Goal: Task Accomplishment & Management: Manage account settings

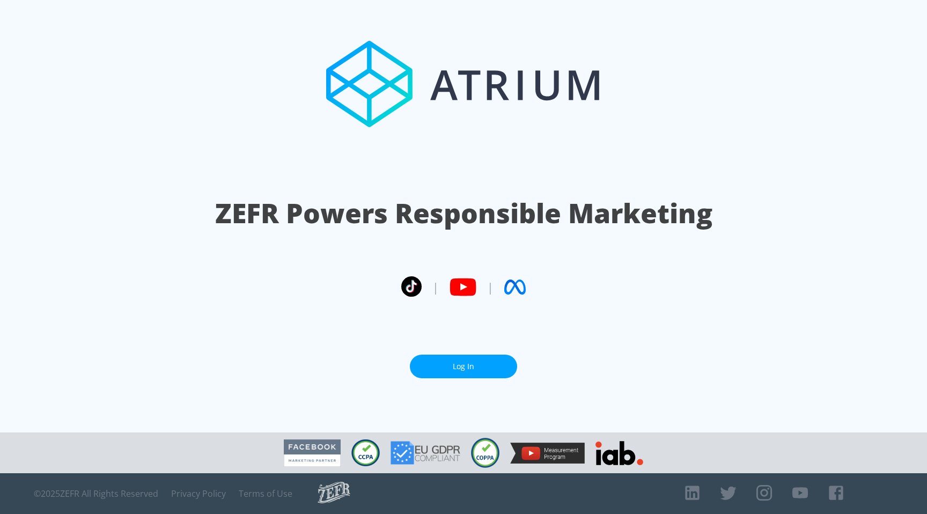
click at [467, 369] on link "Log In" at bounding box center [463, 367] width 107 height 24
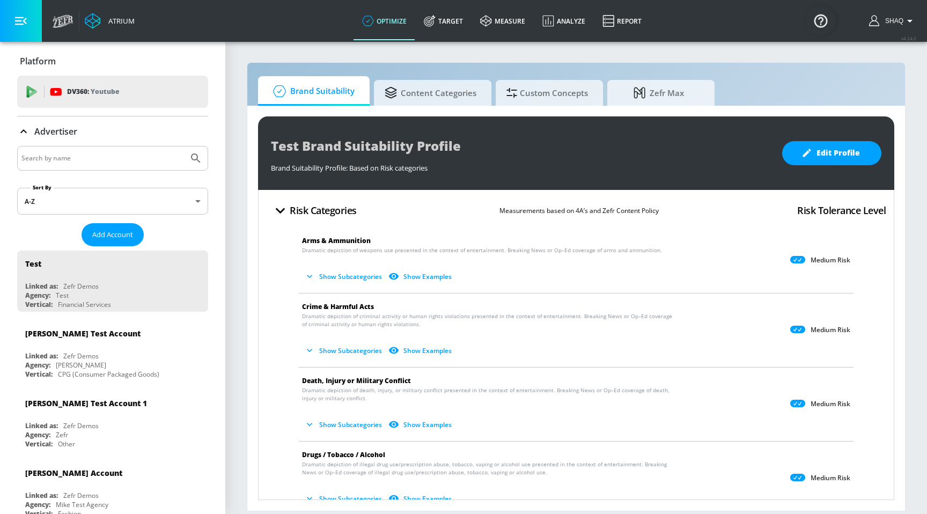
click at [136, 157] on input "Search by name" at bounding box center [102, 158] width 163 height 14
type input "kellanova"
click at [184, 147] on button "Submit Search" at bounding box center [196, 159] width 24 height 24
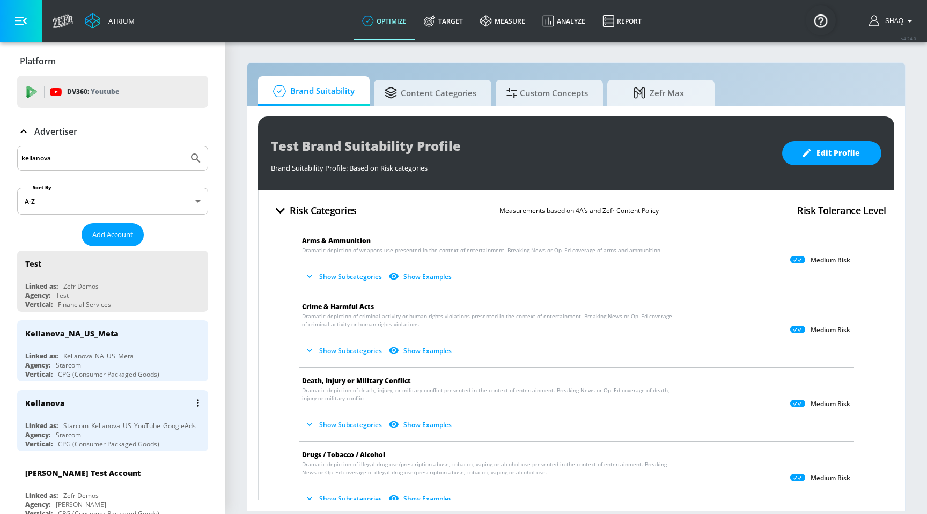
click at [129, 416] on div "Kellanova Linked as: Starcom_Kellanova_US_YouTube_GoogleAds Agency: Starcom Ver…" at bounding box center [112, 420] width 191 height 61
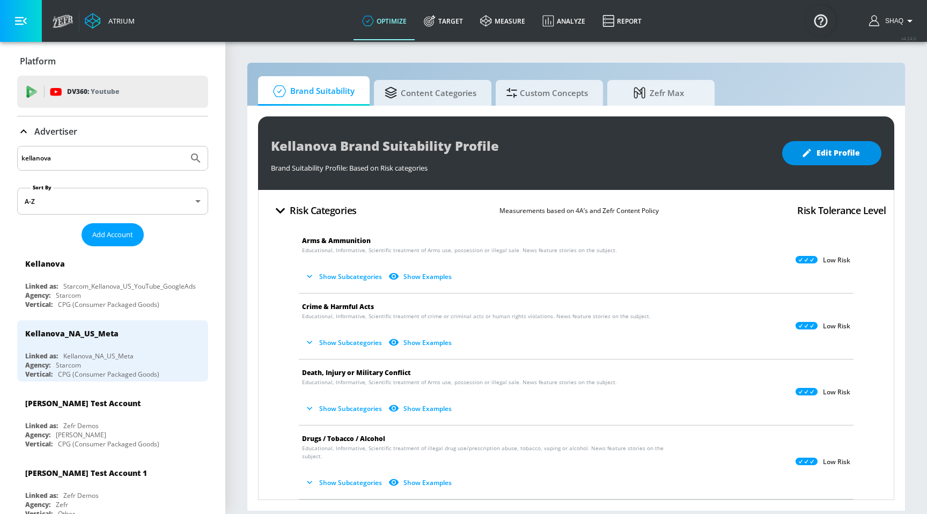
click at [832, 163] on button "Edit Profile" at bounding box center [831, 153] width 99 height 24
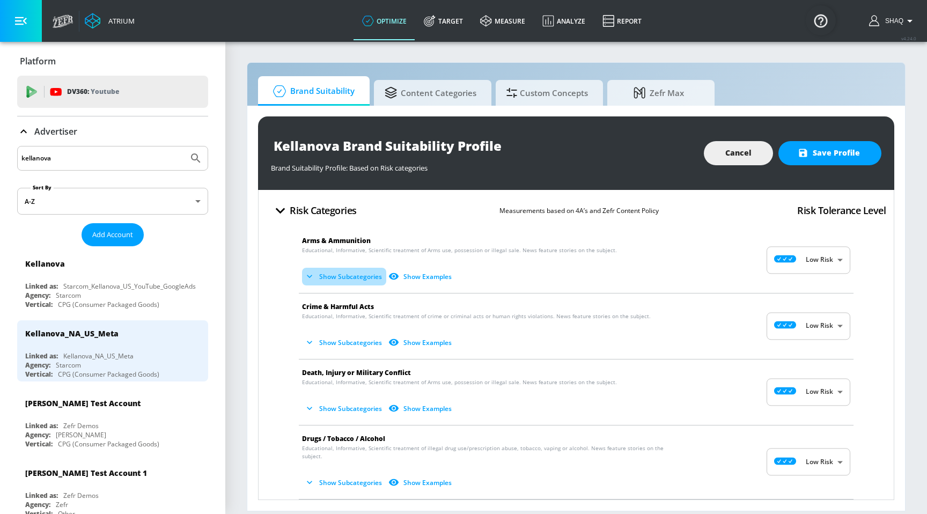
click at [369, 277] on button "Show Subcategories" at bounding box center [344, 277] width 84 height 18
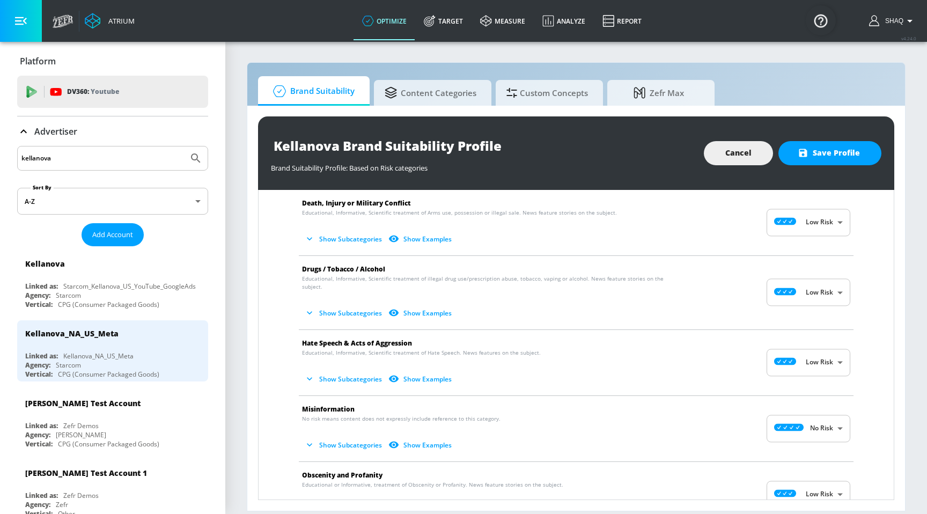
scroll to position [319, 0]
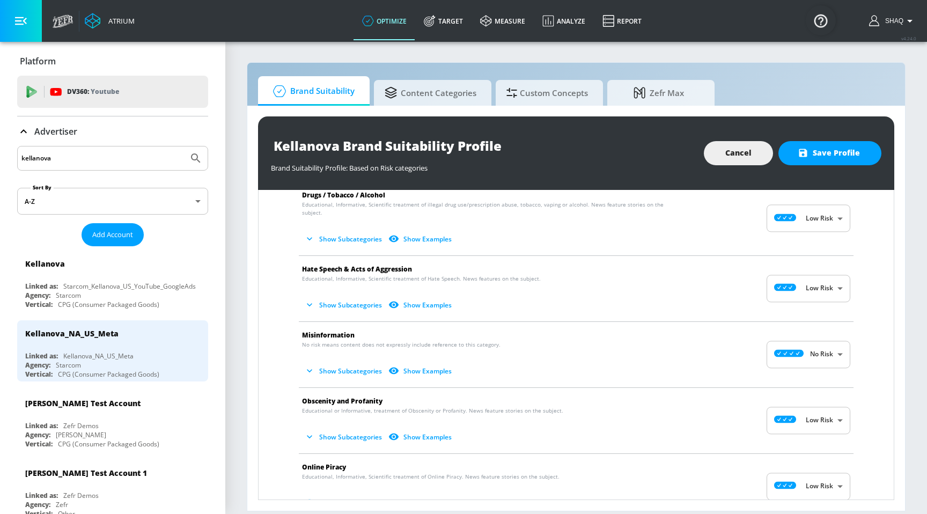
click at [336, 296] on button "Show Subcategories" at bounding box center [344, 305] width 84 height 18
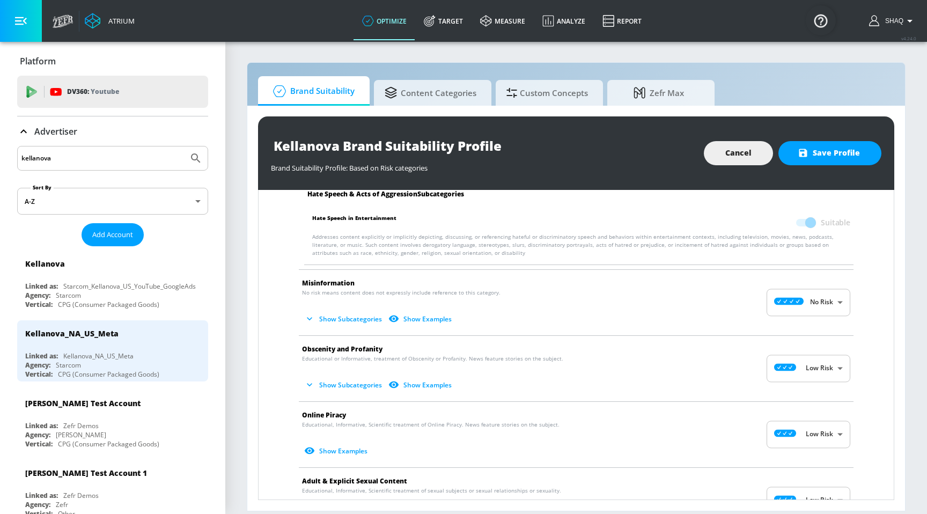
scroll to position [459, 0]
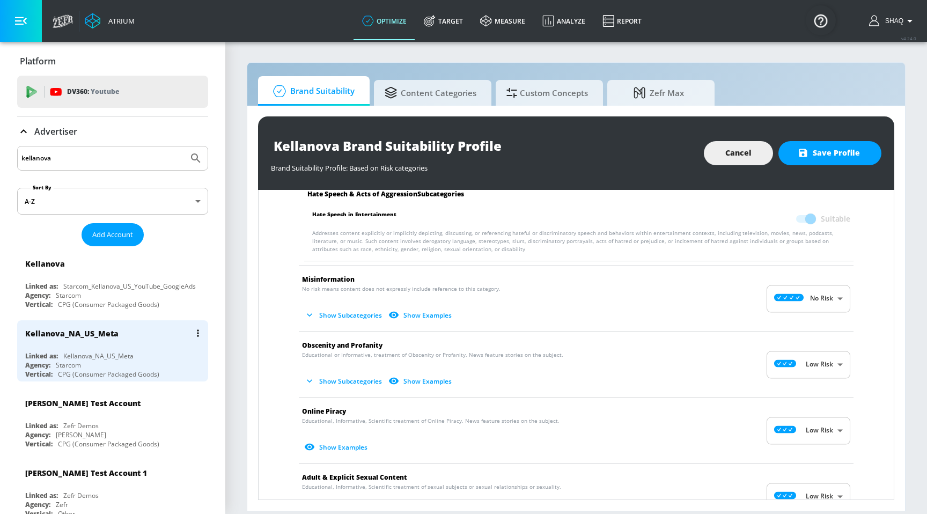
click at [103, 354] on div "Kellanova_NA_US_Meta" at bounding box center [98, 356] width 70 height 9
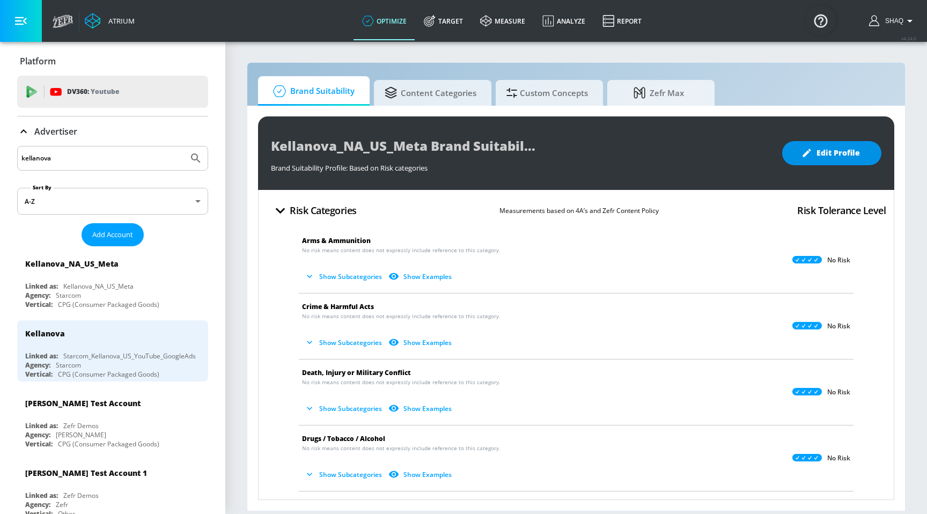
click at [810, 144] on button "Edit Profile" at bounding box center [831, 153] width 99 height 24
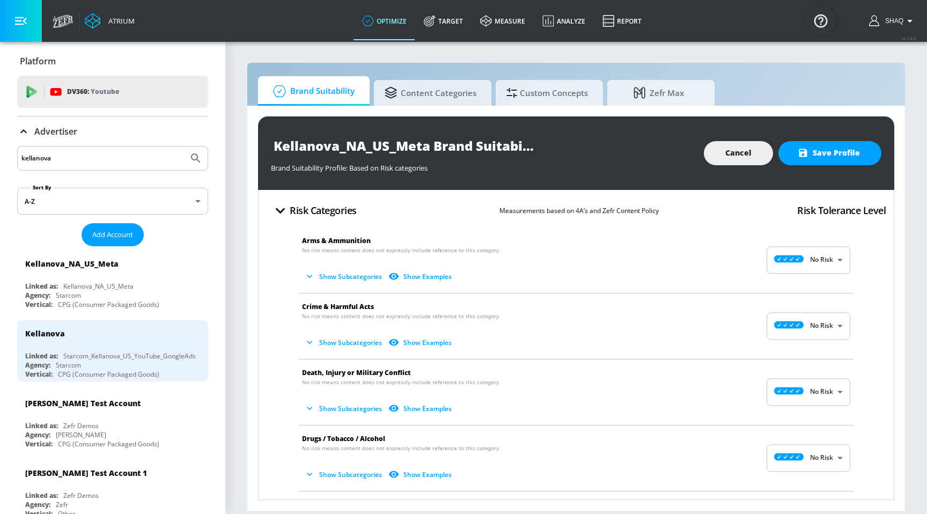
click at [363, 279] on button "Show Subcategories" at bounding box center [344, 277] width 84 height 18
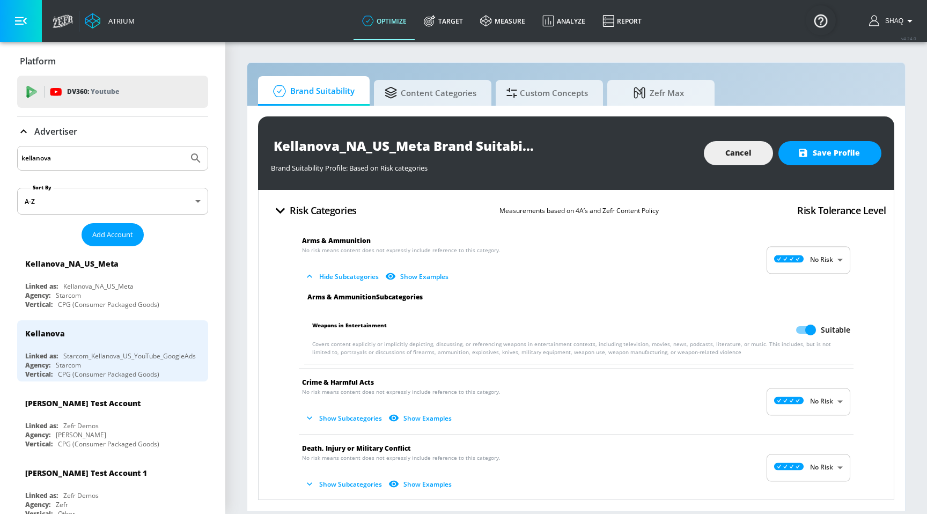
click at [808, 329] on input "Suitable" at bounding box center [810, 330] width 61 height 20
click at [800, 330] on input "Unsuitable" at bounding box center [790, 330] width 61 height 20
checkbox input "true"
click at [733, 150] on span "Cancel" at bounding box center [739, 153] width 26 height 13
